Goal: Task Accomplishment & Management: Complete application form

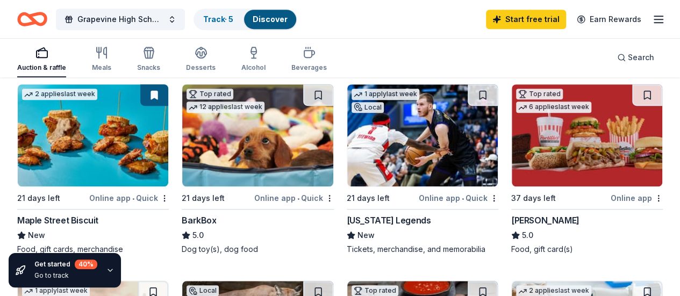
scroll to position [327, 0]
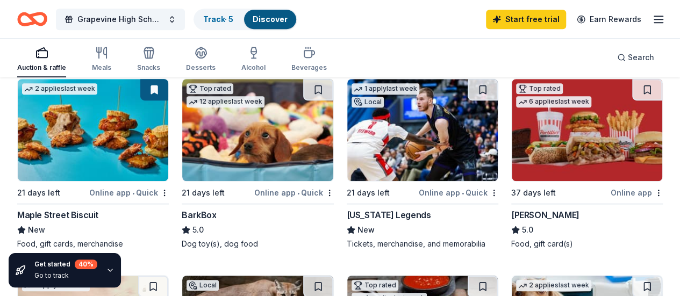
click at [347, 181] on img at bounding box center [422, 130] width 151 height 102
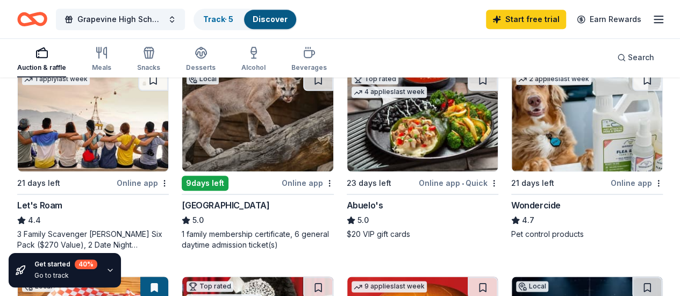
scroll to position [545, 0]
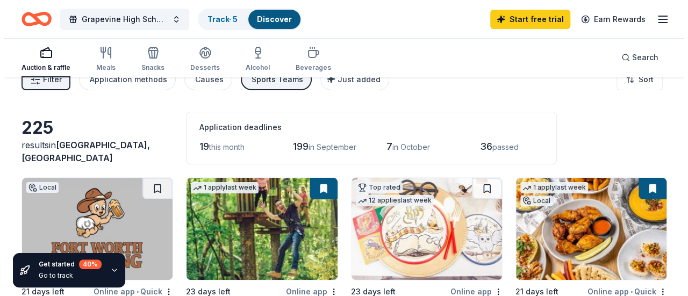
scroll to position [0, 0]
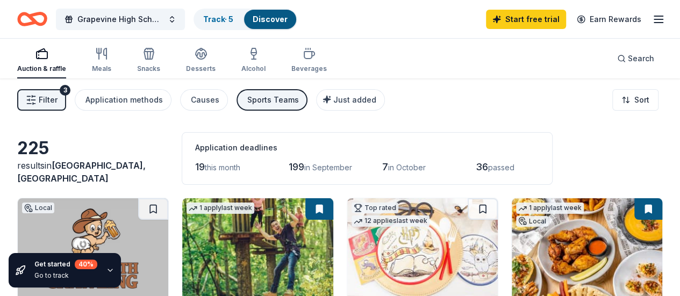
click at [53, 67] on div "Auction & raffle" at bounding box center [41, 69] width 49 height 9
click at [58, 97] on span "Filter" at bounding box center [48, 100] width 19 height 13
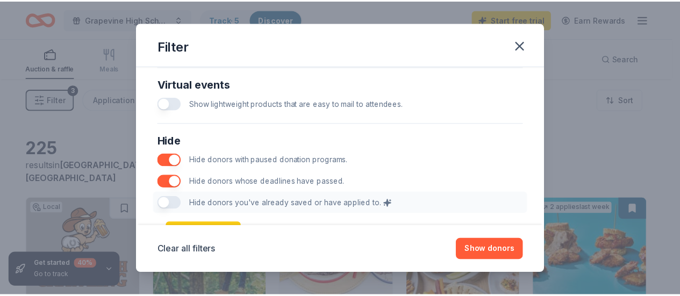
scroll to position [620, 0]
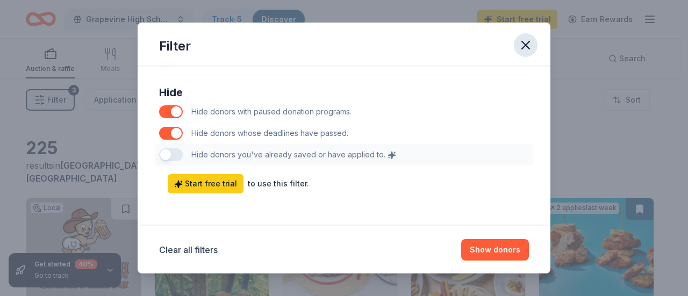
click at [524, 51] on icon "button" at bounding box center [525, 45] width 15 height 15
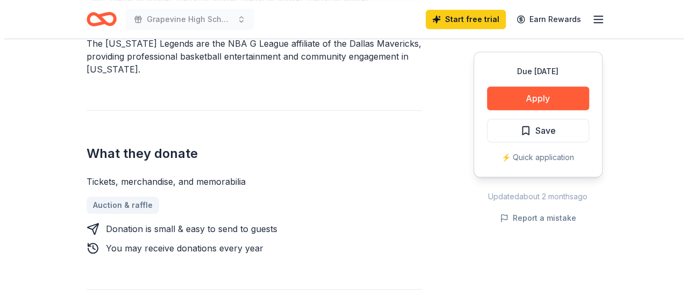
scroll to position [382, 0]
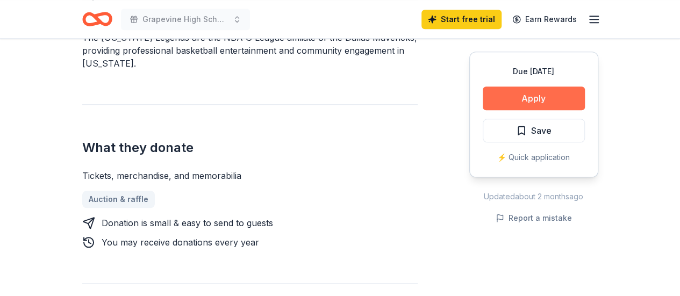
click at [575, 98] on button "Apply" at bounding box center [534, 99] width 102 height 24
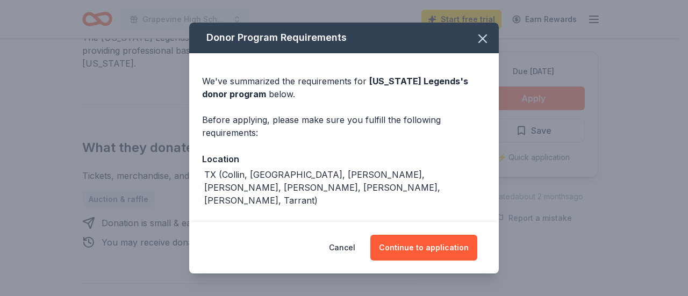
click at [563, 93] on div "Donor Program Requirements We've summarized the requirements for Texas Legends …" at bounding box center [344, 148] width 688 height 296
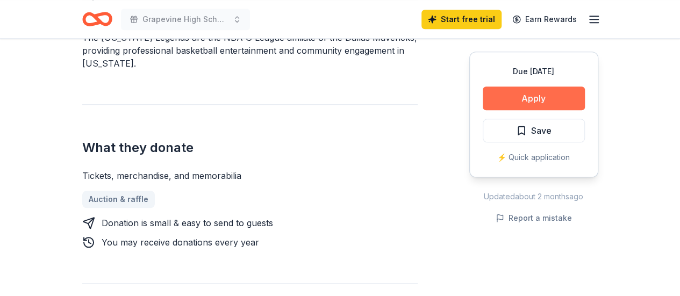
click at [563, 93] on button "Apply" at bounding box center [534, 99] width 102 height 24
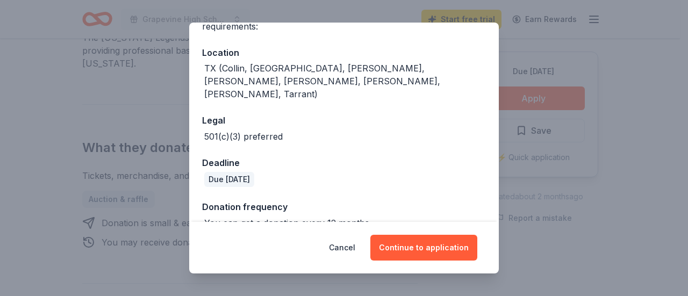
scroll to position [113, 0]
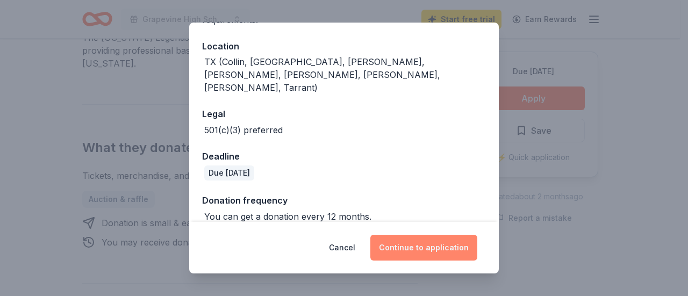
click at [439, 252] on button "Continue to application" at bounding box center [423, 248] width 107 height 26
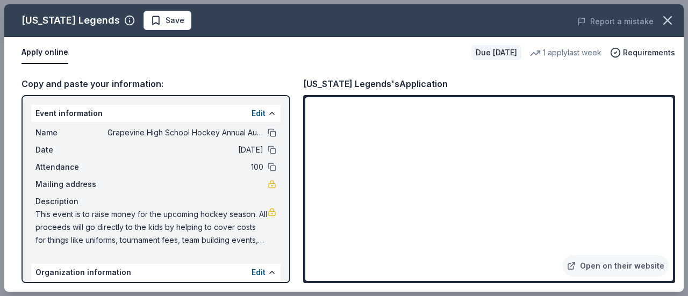
click at [268, 132] on button at bounding box center [272, 132] width 9 height 9
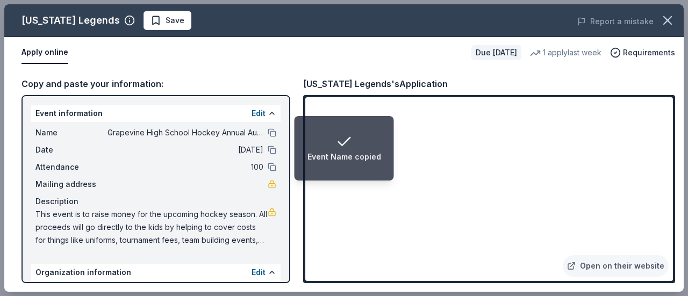
click at [317, 135] on div "Event Name copied" at bounding box center [345, 148] width 74 height 30
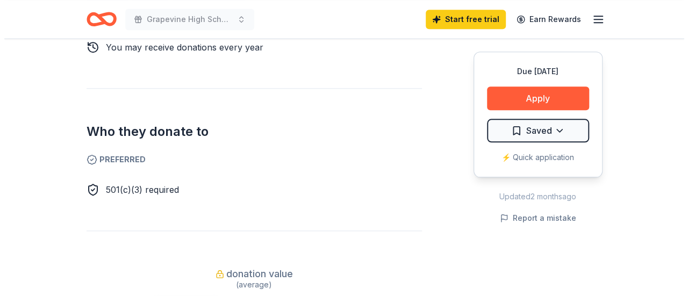
scroll to position [449, 0]
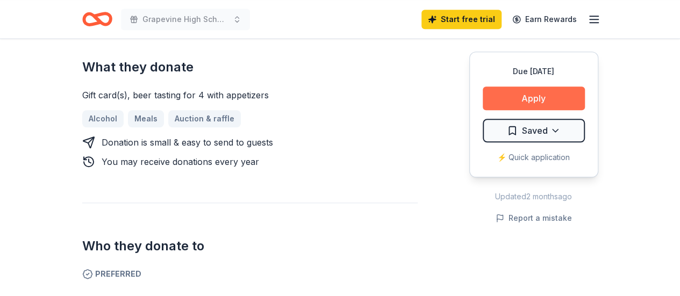
click at [539, 96] on button "Apply" at bounding box center [534, 99] width 102 height 24
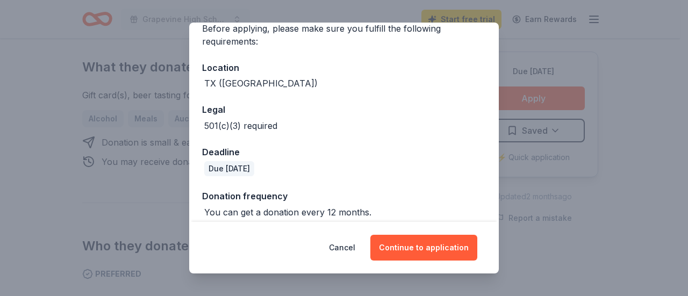
scroll to position [100, 0]
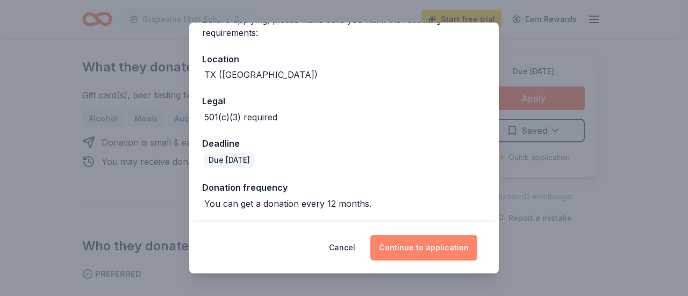
click at [435, 247] on button "Continue to application" at bounding box center [423, 248] width 107 height 26
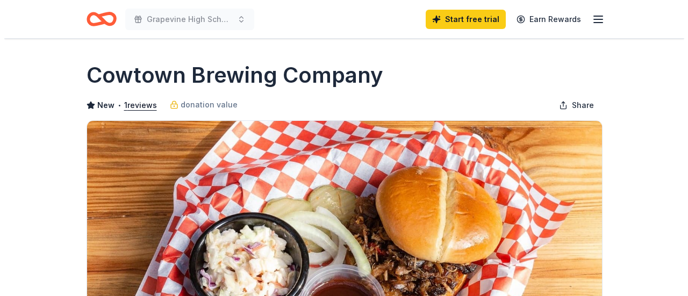
scroll to position [449, 0]
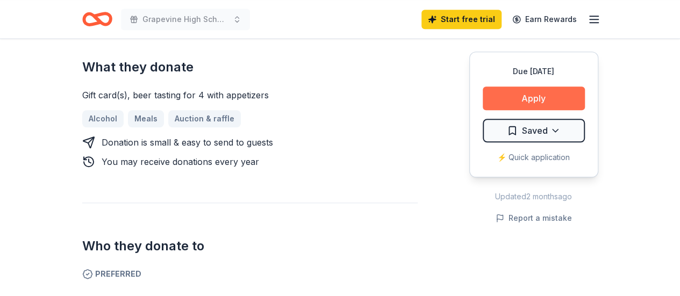
click at [546, 102] on button "Apply" at bounding box center [534, 99] width 102 height 24
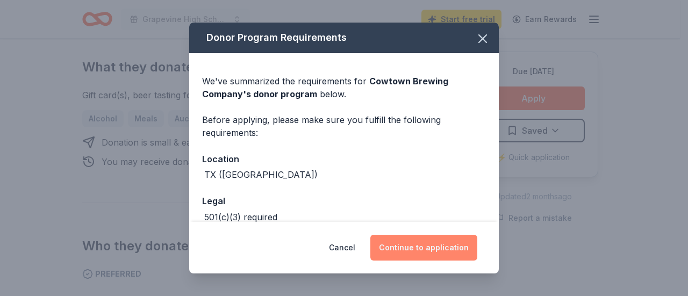
click at [435, 252] on button "Continue to application" at bounding box center [423, 248] width 107 height 26
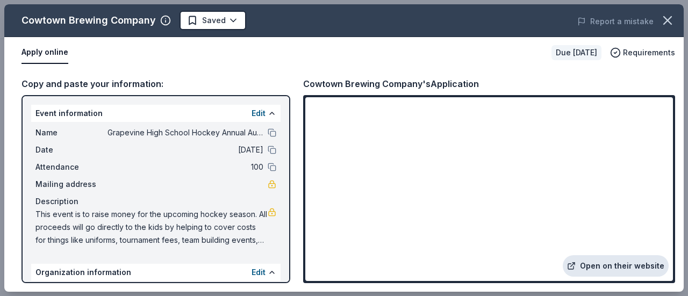
click at [611, 271] on link "Open on their website" at bounding box center [616, 266] width 106 height 22
